Goal: Task Accomplishment & Management: Manage account settings

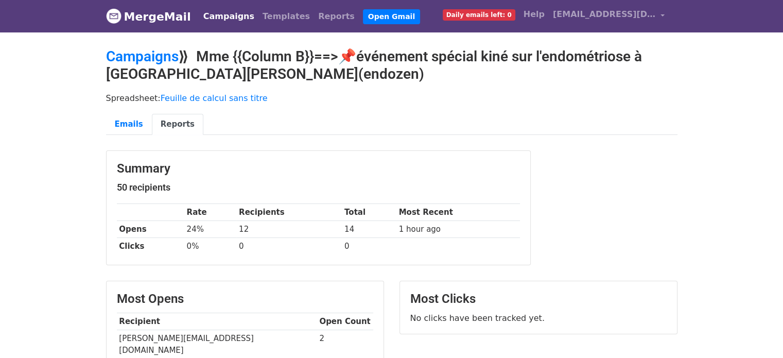
click at [225, 18] on link "Campaigns" at bounding box center [228, 16] width 59 height 21
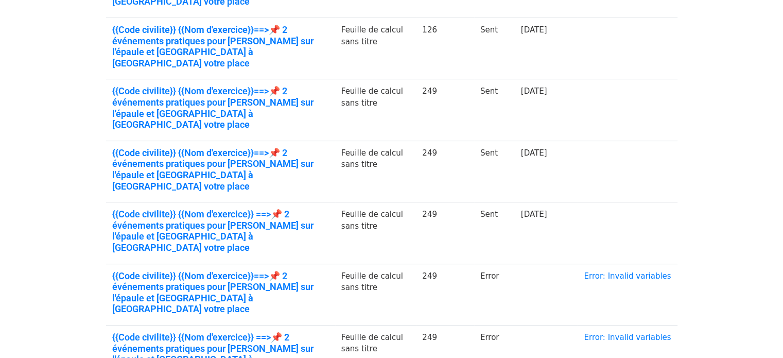
scroll to position [357, 0]
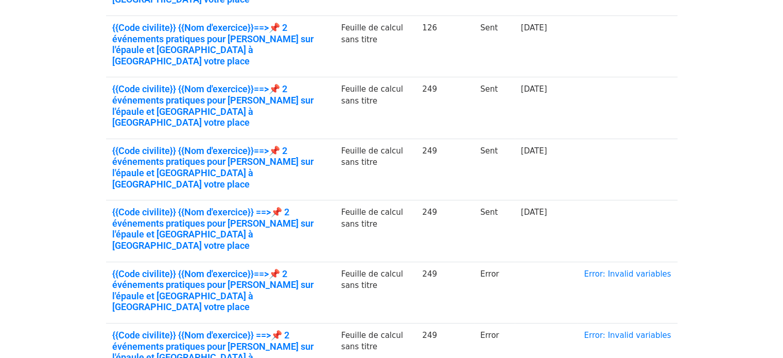
drag, startPoint x: 790, startPoint y: 47, endPoint x: 790, endPoint y: 201, distance: 154.0
click at [783, 201] on html "MergeMail Campaigns Templates Reports Open Gmail Daily emails left: 0 Help clau…" at bounding box center [391, 88] width 783 height 890
click at [553, 321] on div "✨ Upgrade to Premium Remove the "MergeMail" watermark, increase email limits, a…" at bounding box center [391, 71] width 587 height 760
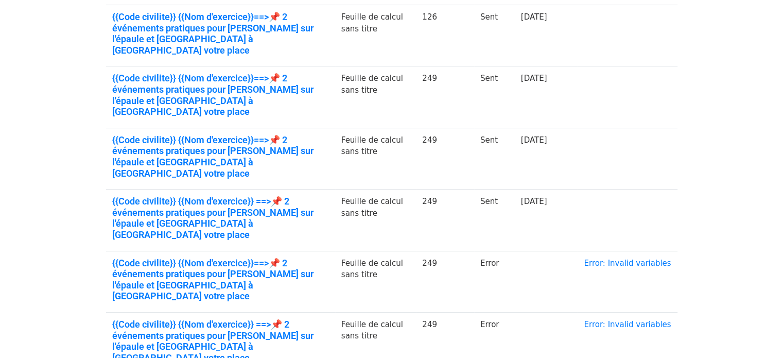
scroll to position [377, 0]
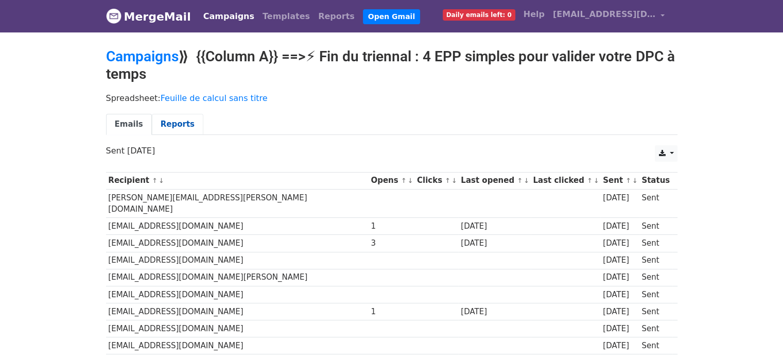
click at [170, 125] on link "Reports" at bounding box center [177, 124] width 51 height 21
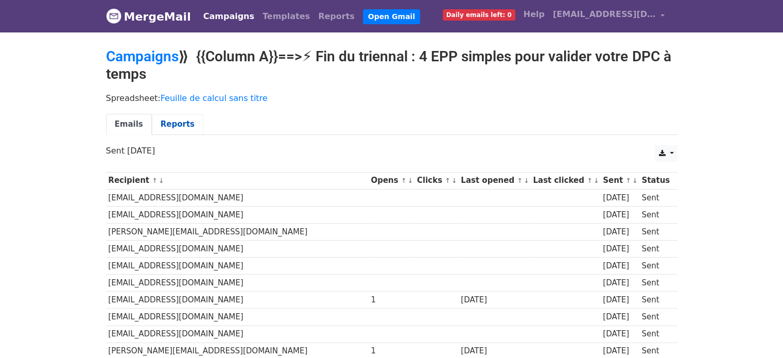
click at [160, 124] on link "Reports" at bounding box center [177, 124] width 51 height 21
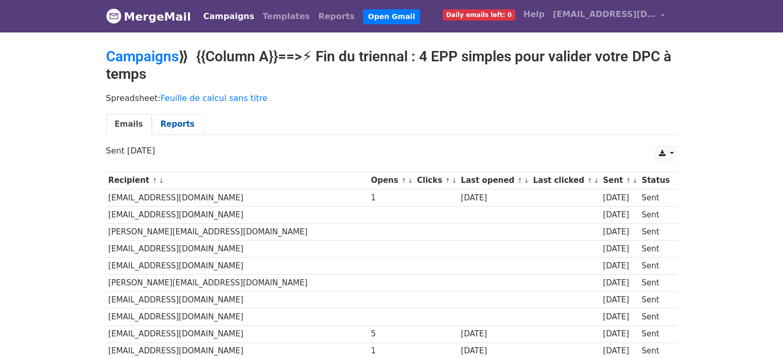
click at [175, 127] on link "Reports" at bounding box center [177, 124] width 51 height 21
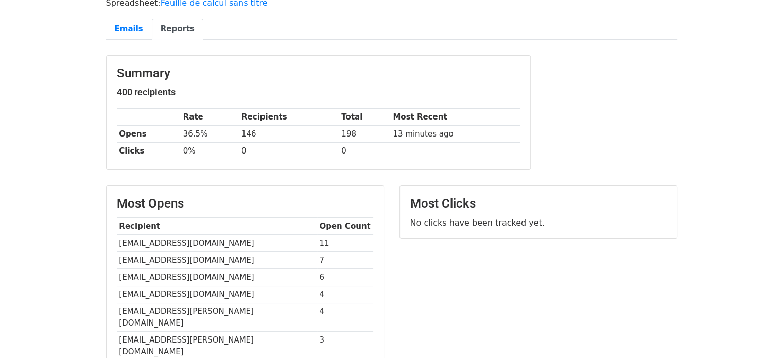
scroll to position [103, 0]
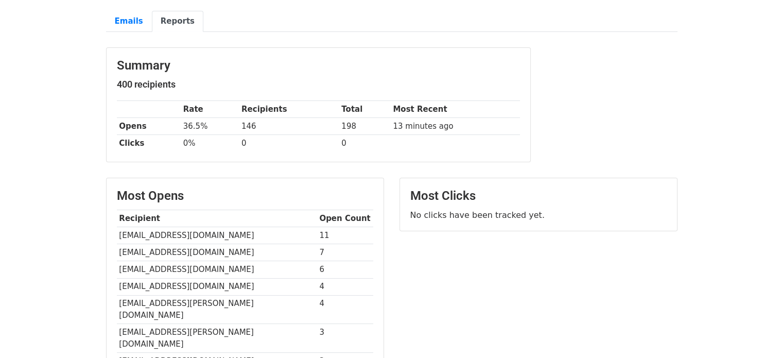
click at [317, 231] on td "11" at bounding box center [345, 235] width 56 height 17
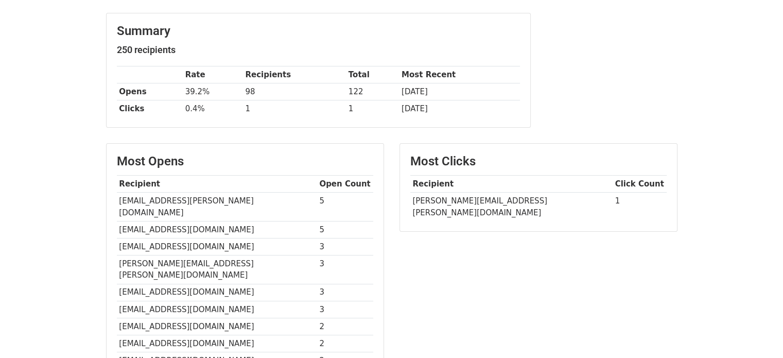
scroll to position [146, 0]
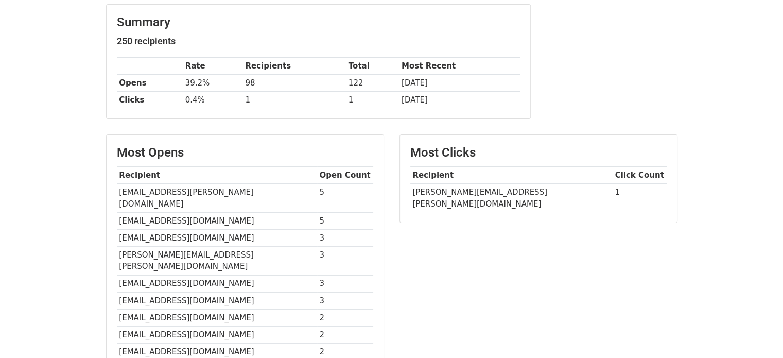
click at [431, 189] on td "[PERSON_NAME][EMAIL_ADDRESS][PERSON_NAME][DOMAIN_NAME]" at bounding box center [511, 198] width 202 height 28
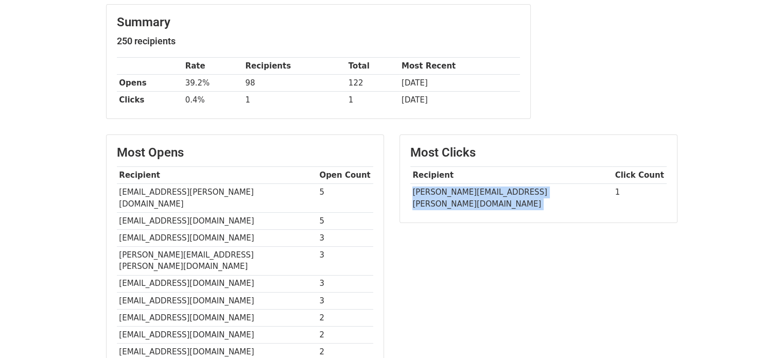
click at [431, 189] on td "[PERSON_NAME][EMAIL_ADDRESS][PERSON_NAME][DOMAIN_NAME]" at bounding box center [511, 198] width 202 height 28
copy tr "[PERSON_NAME][EMAIL_ADDRESS][PERSON_NAME][DOMAIN_NAME]"
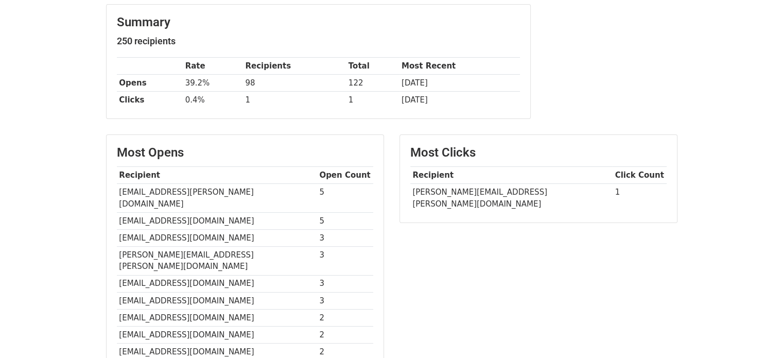
click at [159, 247] on td "[PERSON_NAME][EMAIL_ADDRESS][PERSON_NAME][DOMAIN_NAME]" at bounding box center [217, 261] width 200 height 29
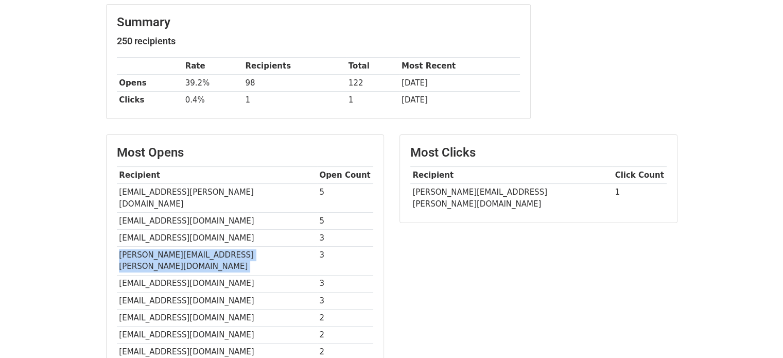
click at [159, 247] on td "[PERSON_NAME][EMAIL_ADDRESS][PERSON_NAME][DOMAIN_NAME]" at bounding box center [217, 261] width 200 height 29
copy tr "[PERSON_NAME][EMAIL_ADDRESS][PERSON_NAME][DOMAIN_NAME]"
